Goal: Navigation & Orientation: Find specific page/section

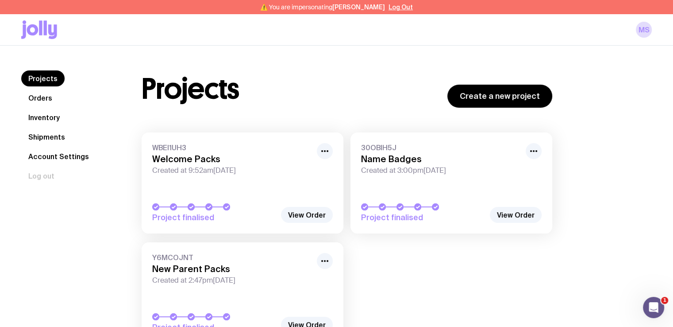
click at [42, 144] on link "Shipments" at bounding box center [46, 137] width 51 height 16
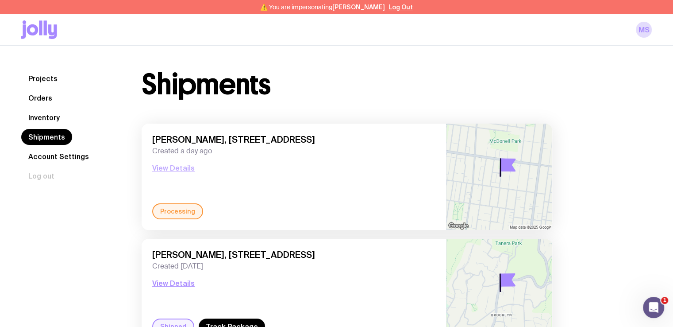
click at [166, 165] on button "View Details" at bounding box center [173, 167] width 42 height 11
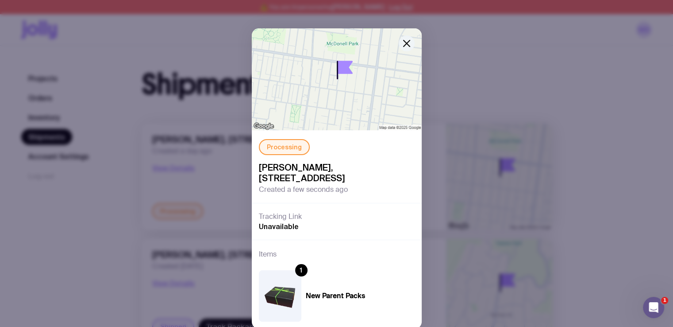
click at [401, 43] on icon "button" at bounding box center [406, 43] width 11 height 11
